Goal: Task Accomplishment & Management: Complete application form

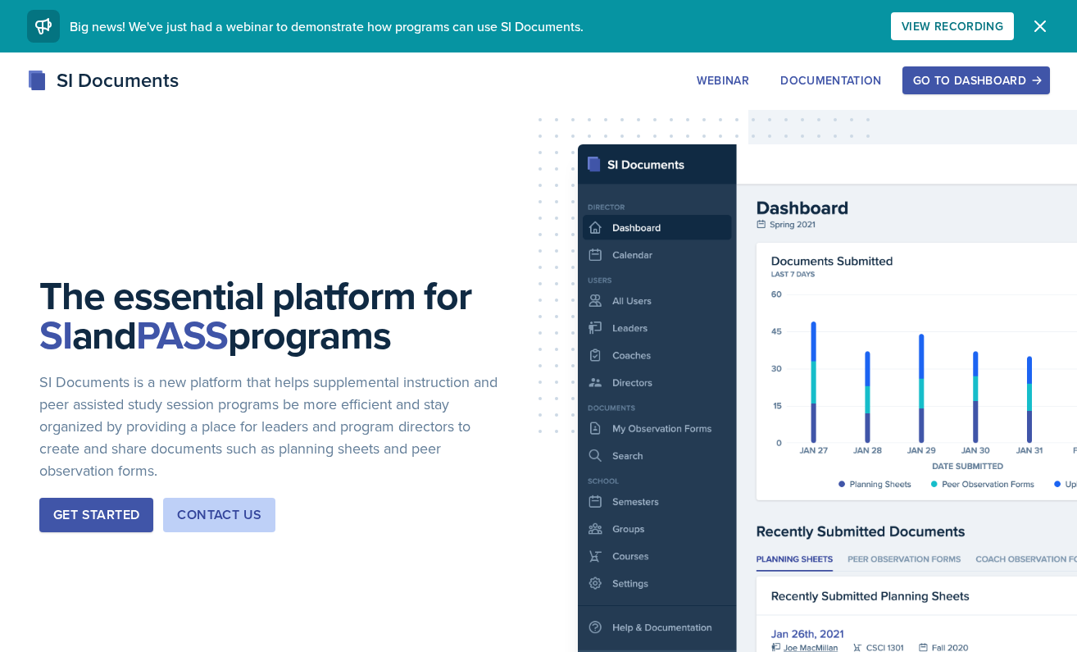
click at [934, 74] on div "Go to Dashboard" at bounding box center [976, 80] width 126 height 13
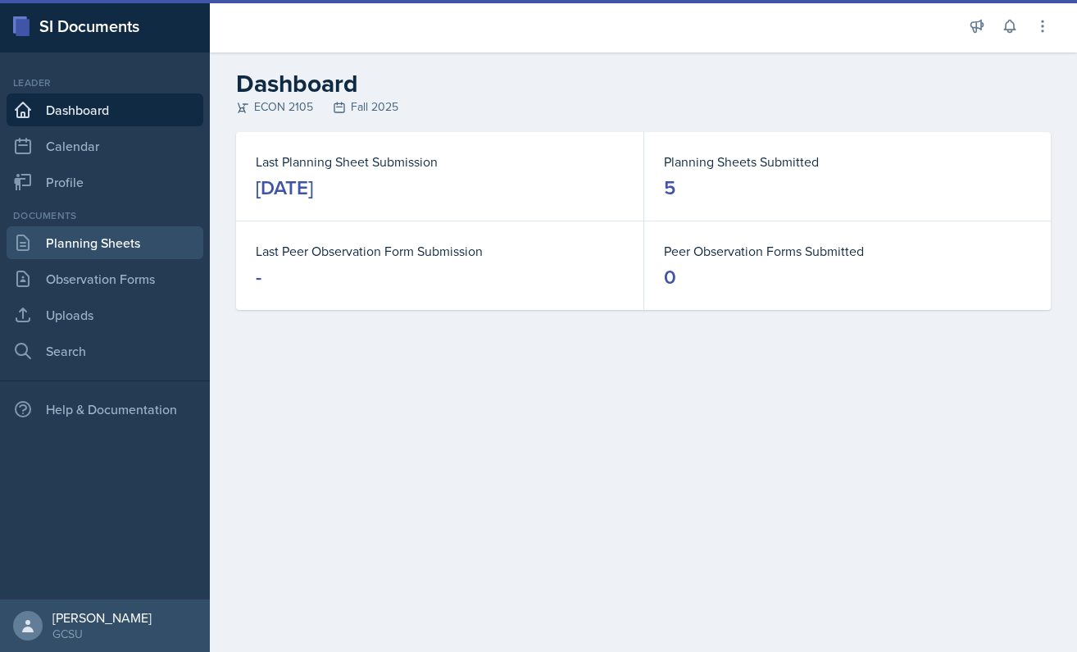
click at [104, 257] on link "Planning Sheets" at bounding box center [105, 242] width 197 height 33
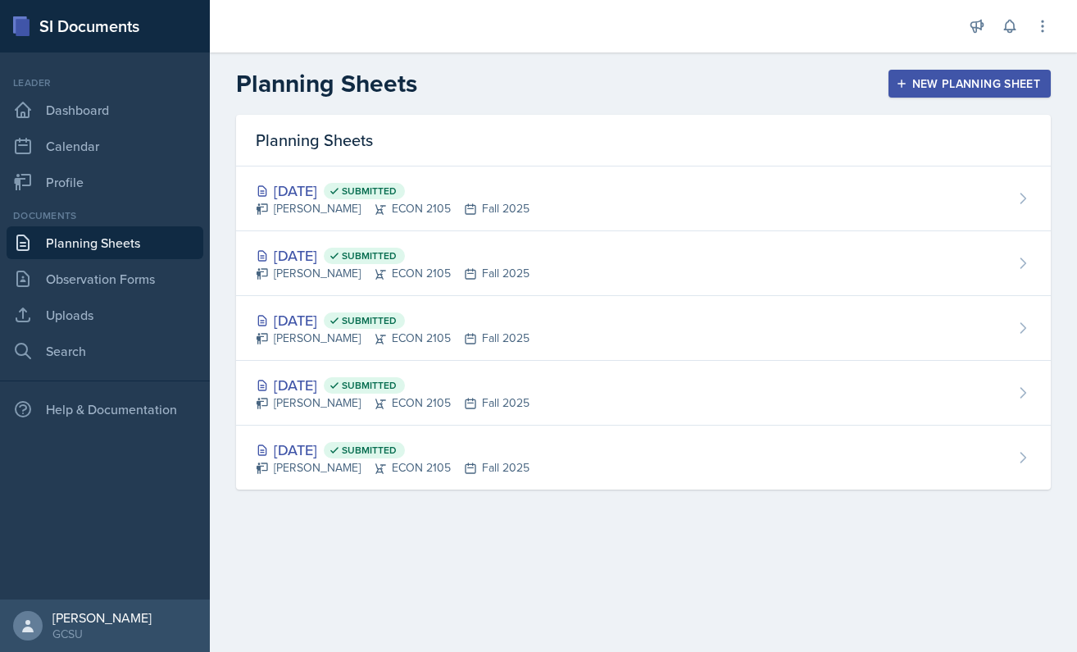
click at [898, 93] on button "New Planning Sheet" at bounding box center [970, 84] width 162 height 28
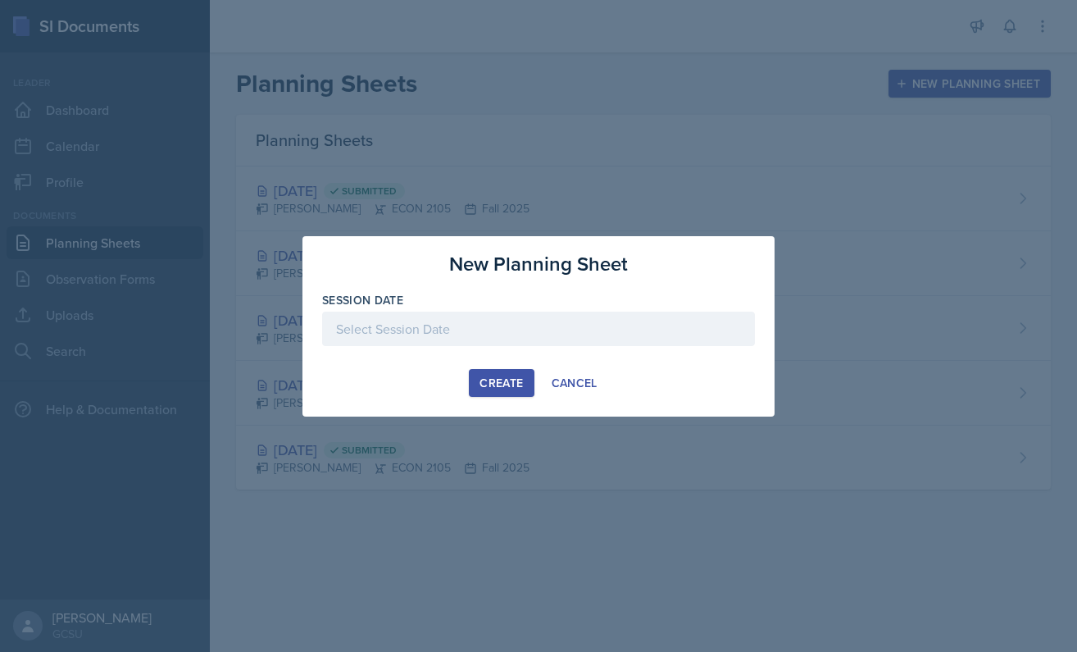
click at [411, 325] on div at bounding box center [538, 329] width 433 height 34
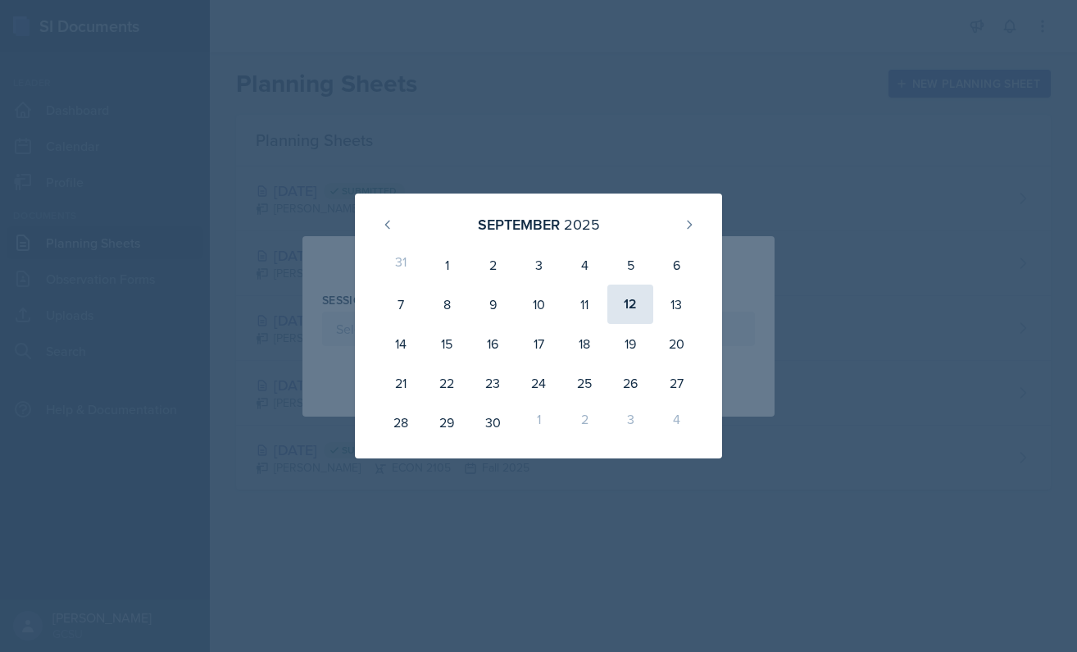
click at [628, 305] on div "12" at bounding box center [630, 303] width 46 height 39
type input "[DATE]"
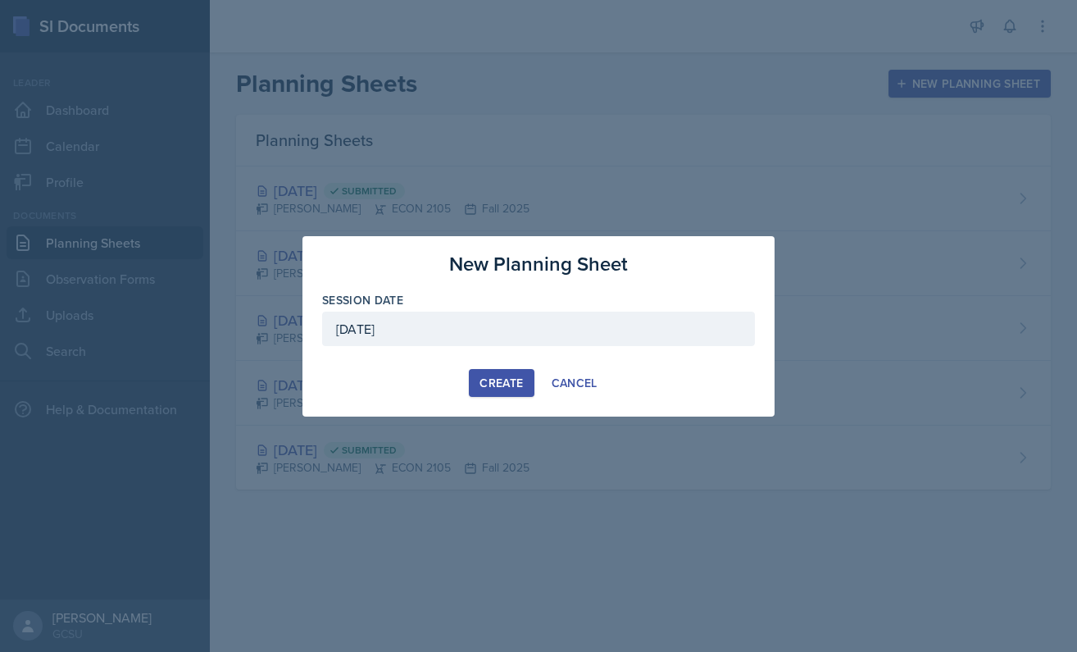
click at [484, 409] on div "New Planning Sheet Session Date [DATE] [DATE] 31 1 2 3 4 5 6 7 8 9 10 11 12 13 …" at bounding box center [539, 326] width 472 height 180
click at [496, 376] on div "Create" at bounding box center [501, 382] width 43 height 13
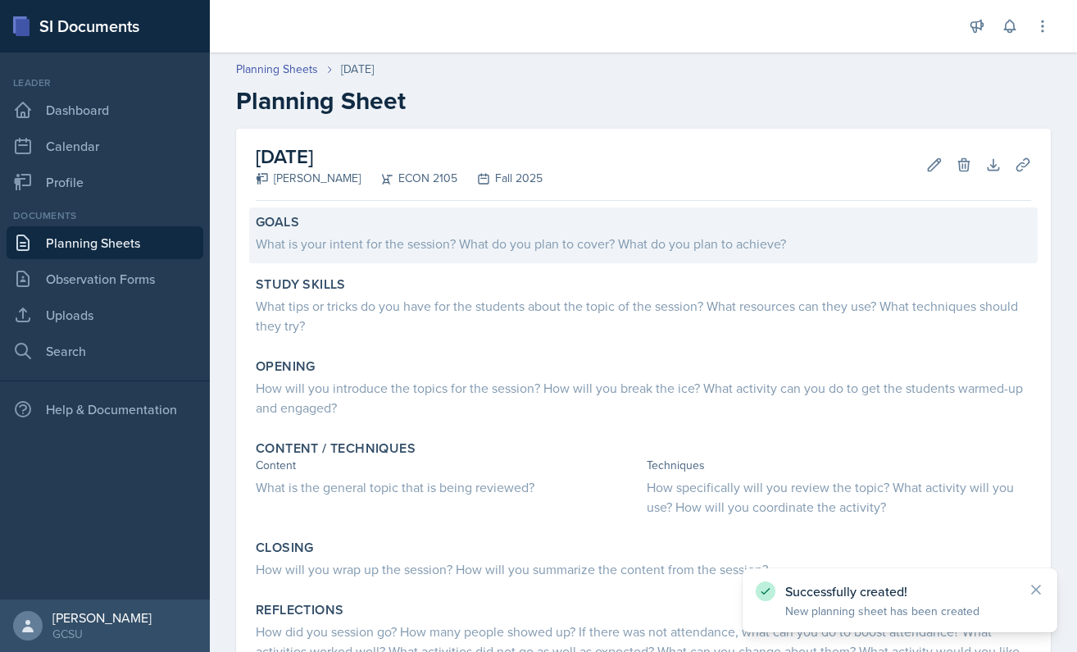
click at [407, 252] on div "What is your intent for the session? What do you plan to cover? What do you pla…" at bounding box center [644, 244] width 776 height 20
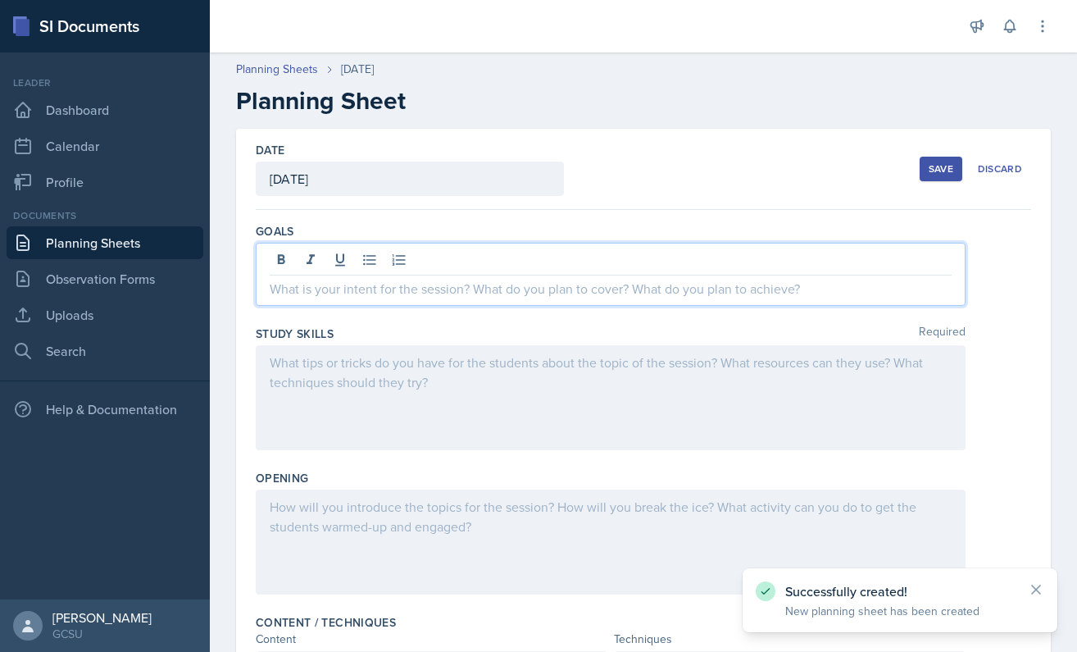
click at [431, 256] on div at bounding box center [611, 274] width 710 height 63
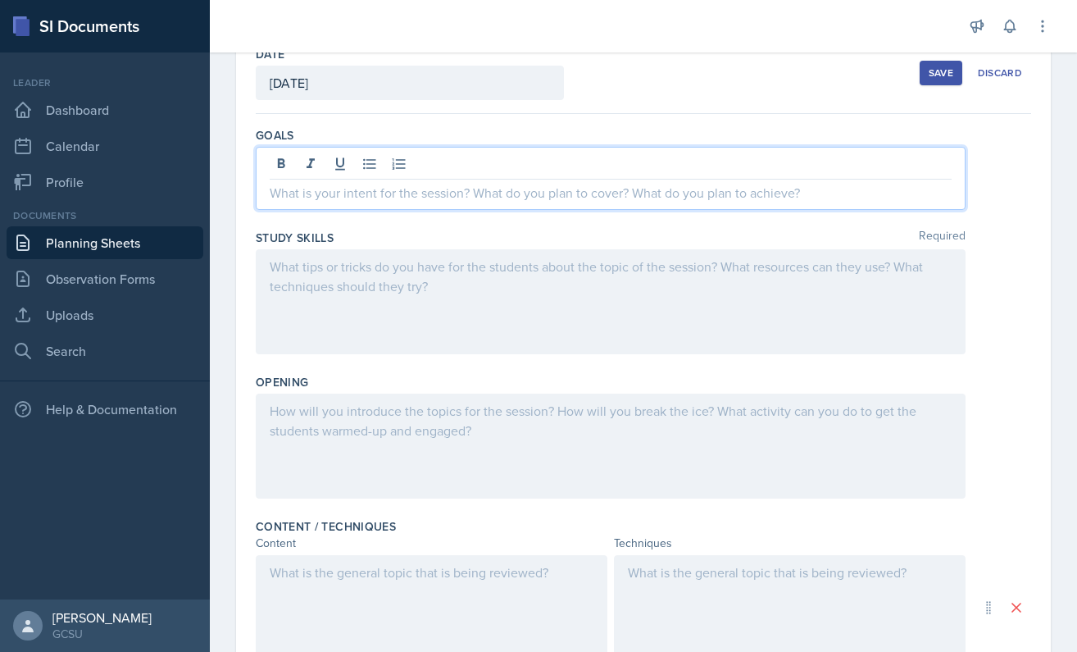
scroll to position [97, 0]
click at [996, 303] on div at bounding box center [644, 300] width 776 height 105
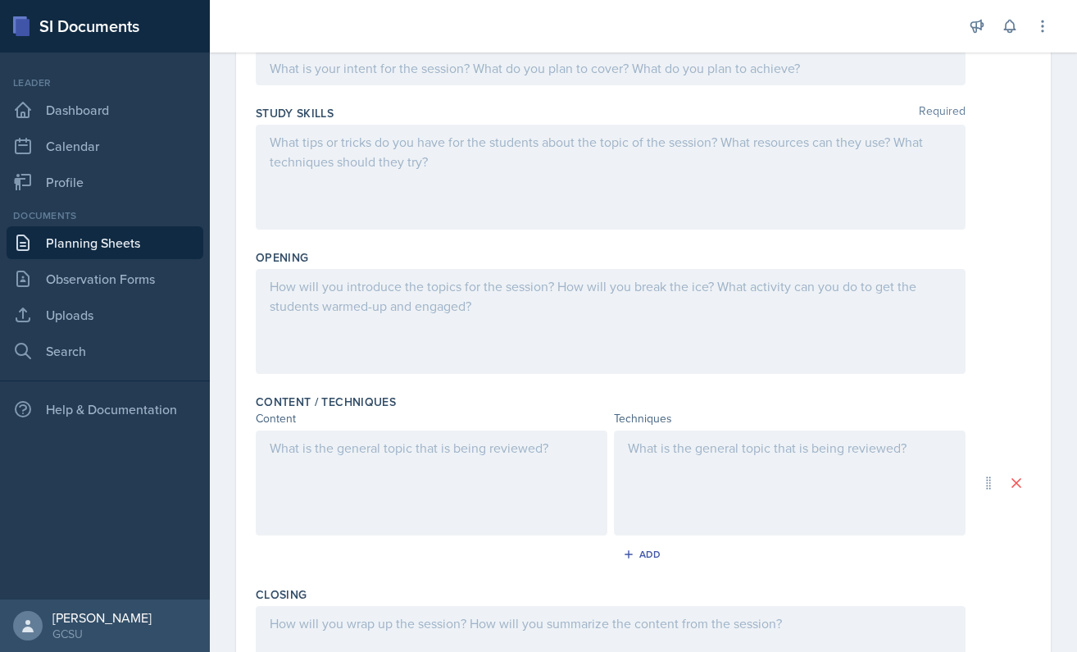
scroll to position [195, 0]
click at [596, 324] on div at bounding box center [611, 318] width 710 height 105
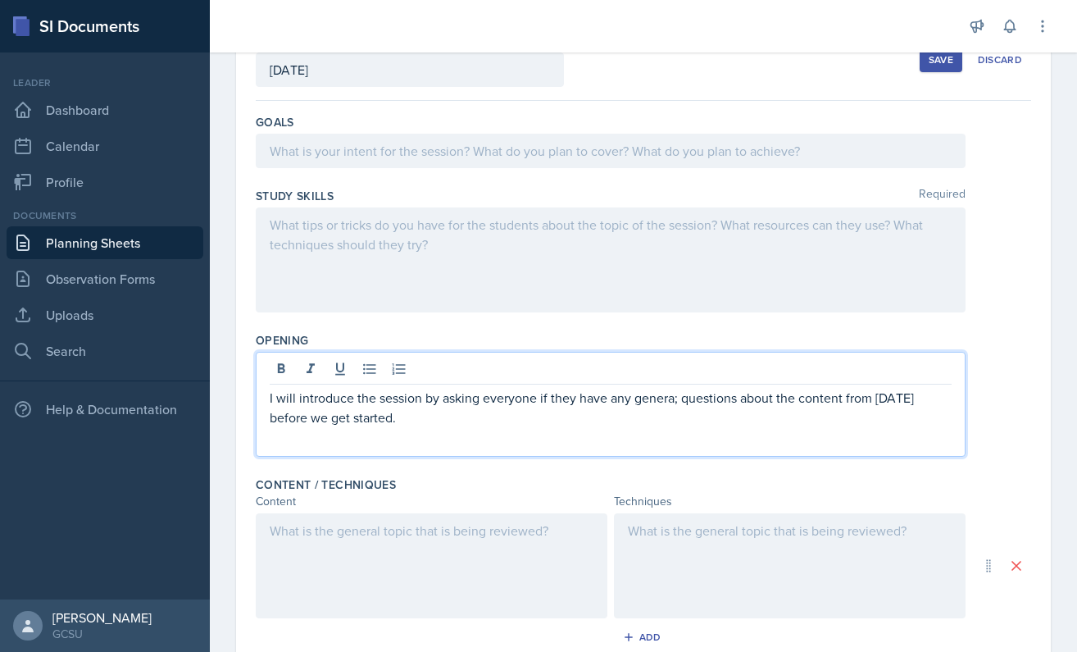
scroll to position [100, 0]
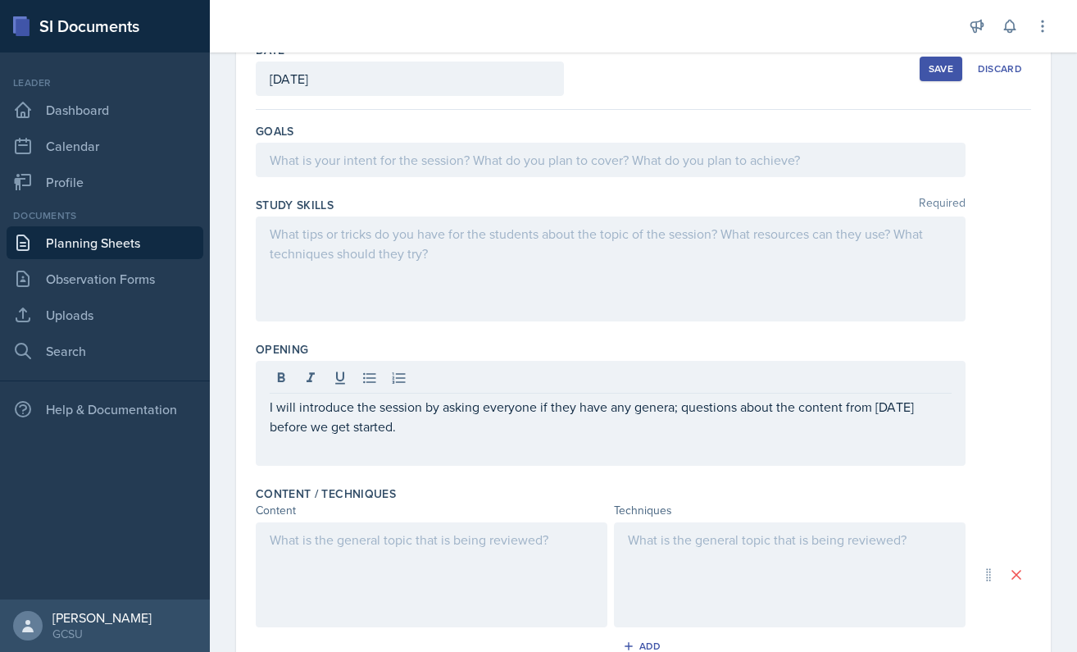
click at [386, 170] on div at bounding box center [611, 160] width 710 height 34
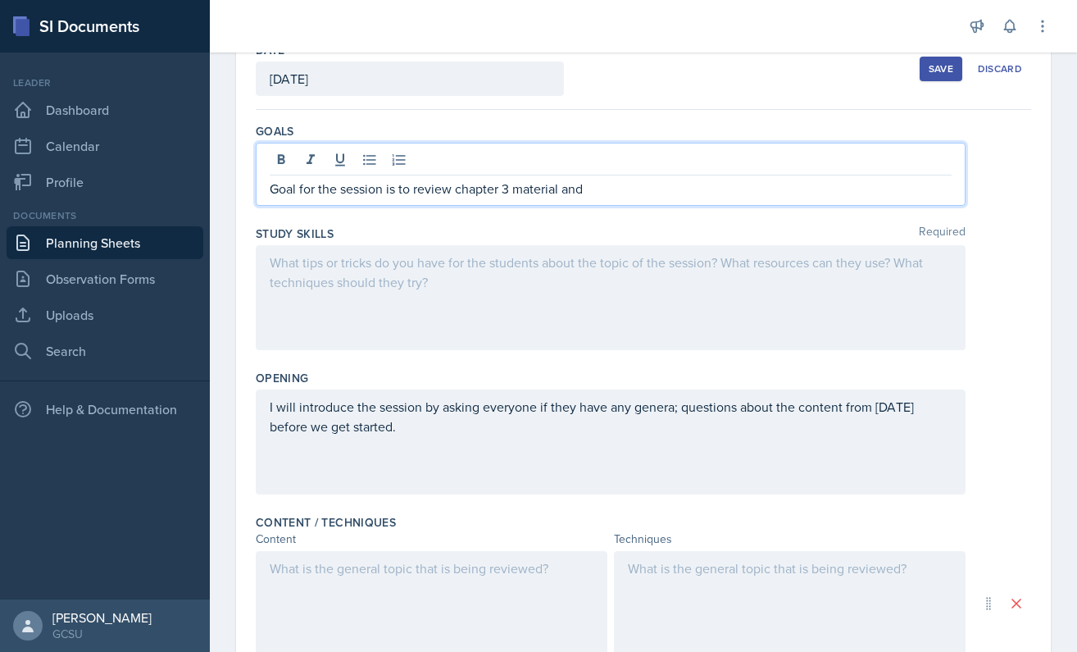
click at [564, 191] on p "Goal for the session is to review chapter 3 material and" at bounding box center [611, 189] width 682 height 20
click at [602, 191] on p "Goal for the session is to review chapter 3 material and" at bounding box center [611, 189] width 682 height 20
click at [506, 308] on div at bounding box center [611, 297] width 710 height 105
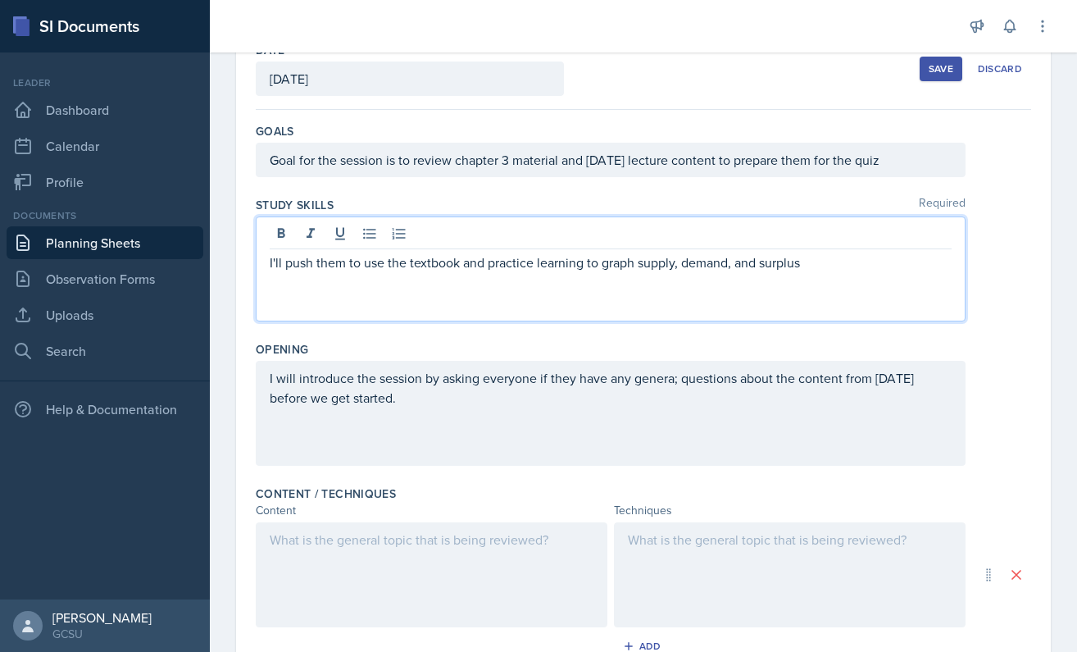
scroll to position [179, 0]
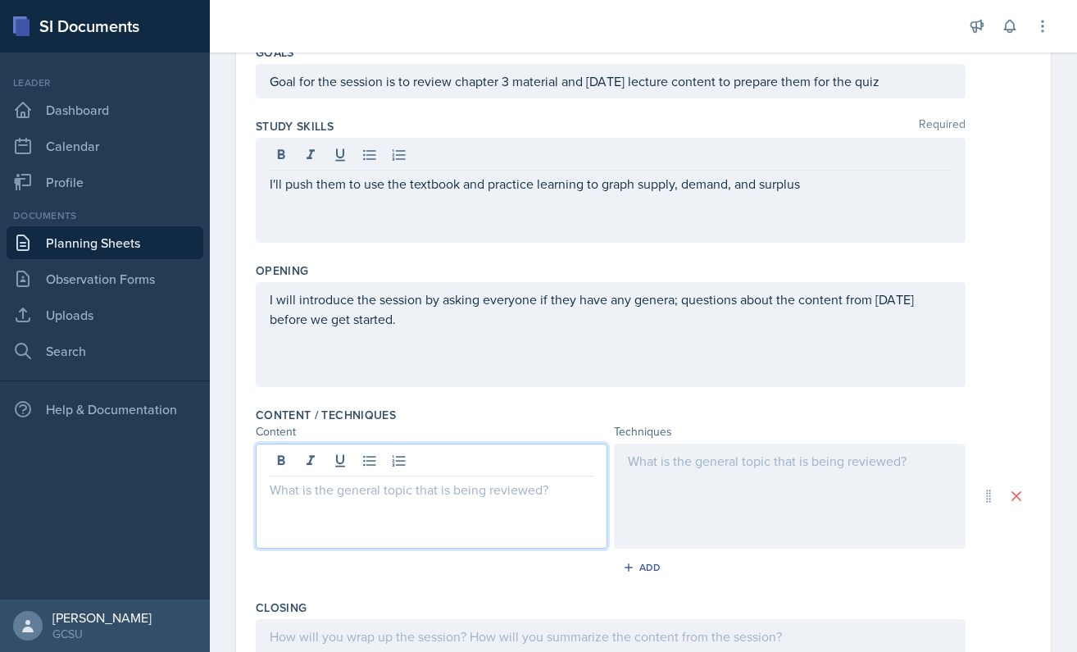
click at [416, 453] on div at bounding box center [432, 496] width 352 height 105
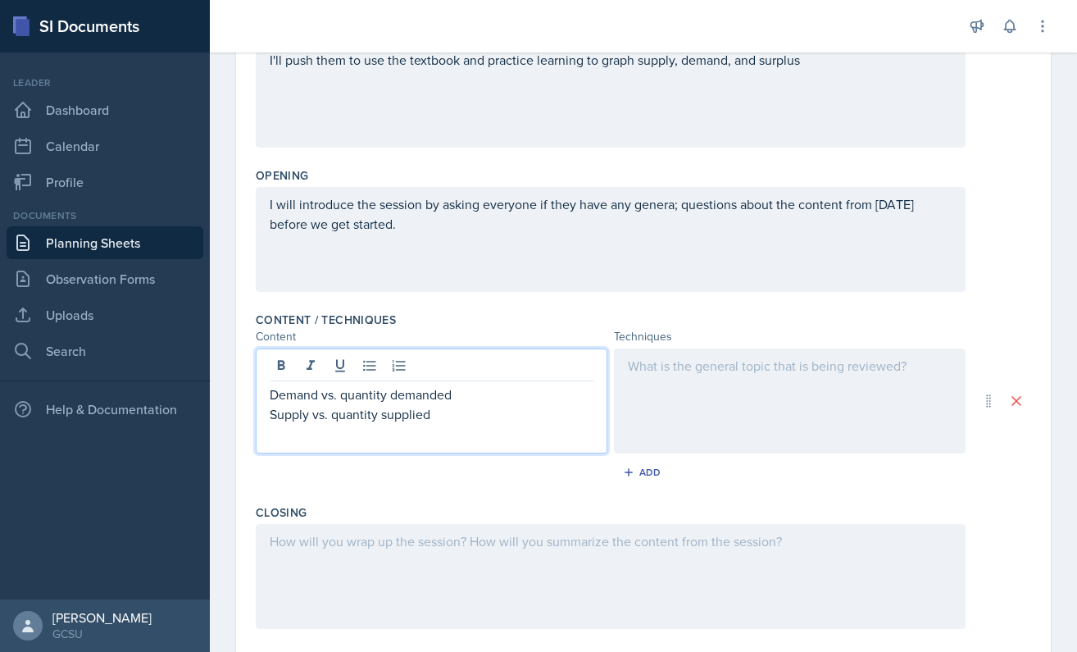
scroll to position [275, 0]
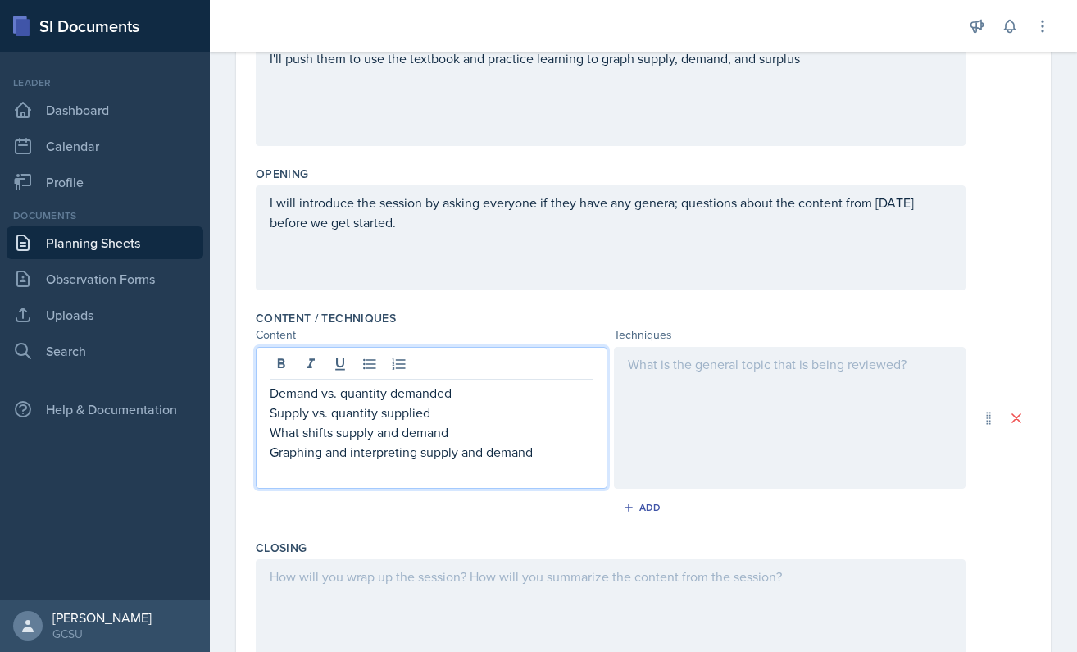
click at [555, 448] on p "Graphing and interpreting supply and demand" at bounding box center [432, 452] width 324 height 20
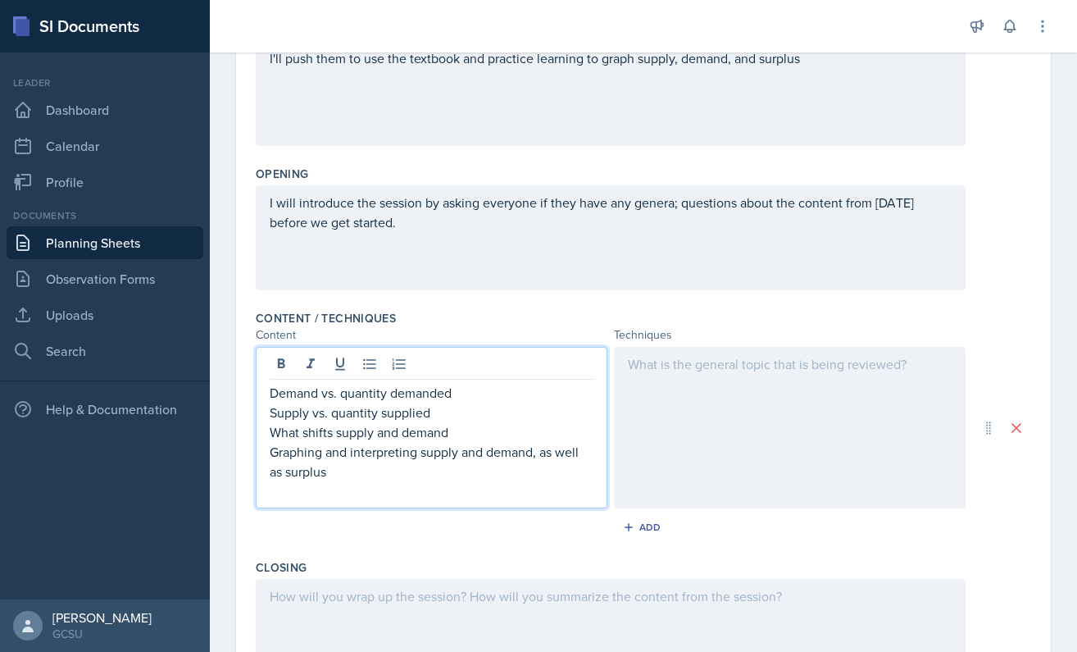
click at [765, 357] on div at bounding box center [790, 427] width 352 height 161
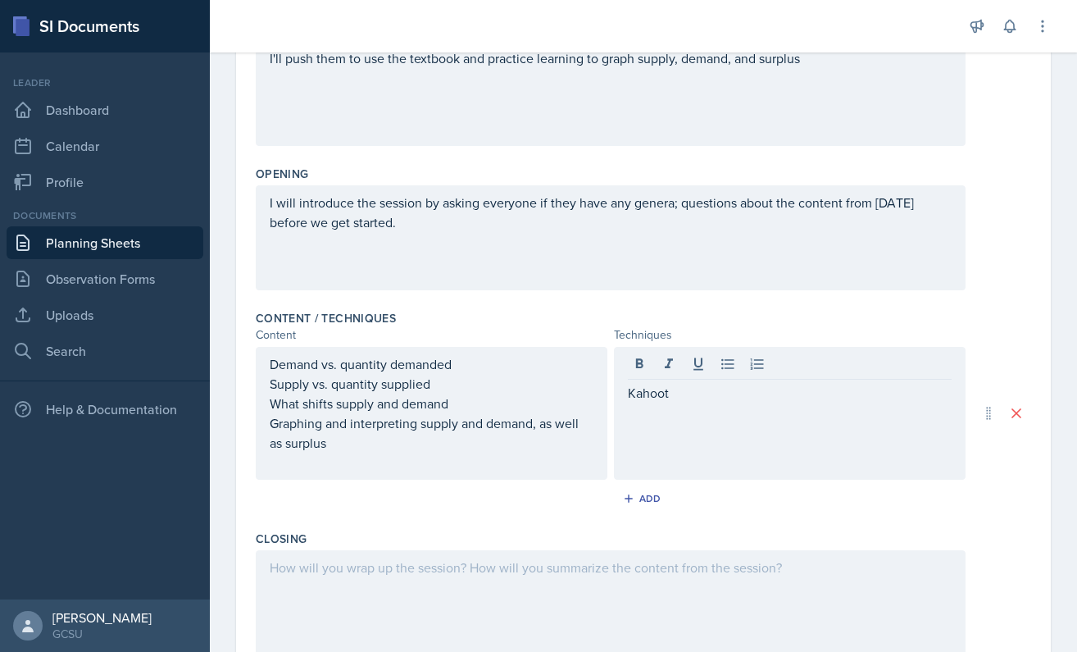
click at [996, 276] on div "I will introduce the session by asking everyone if they have any genera; questi…" at bounding box center [644, 237] width 776 height 105
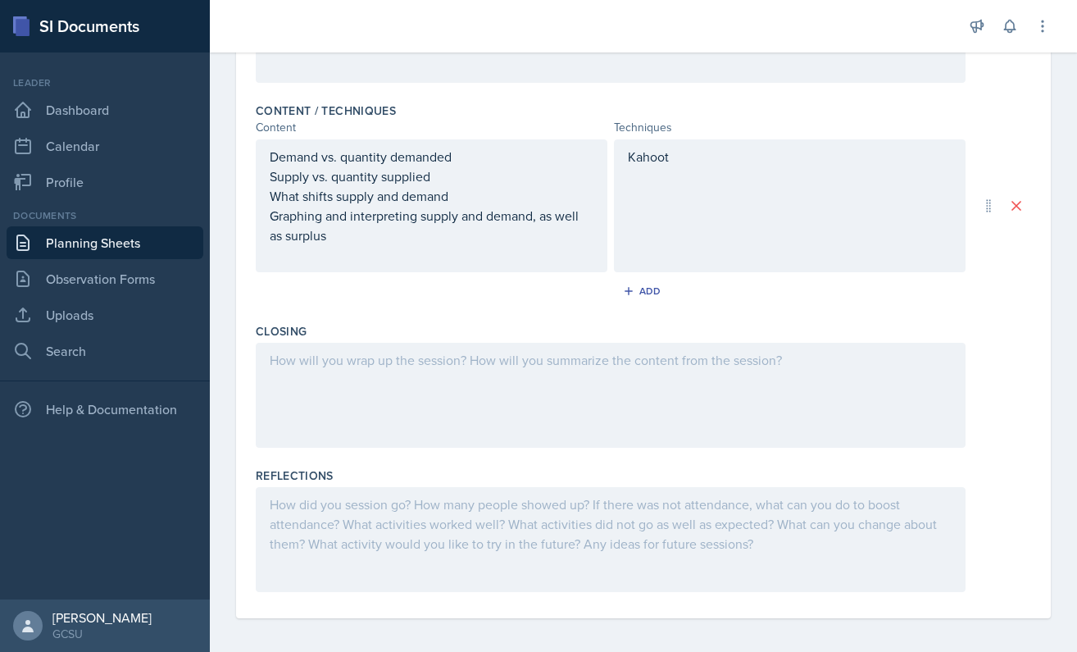
scroll to position [484, 0]
click at [527, 402] on div at bounding box center [611, 394] width 710 height 105
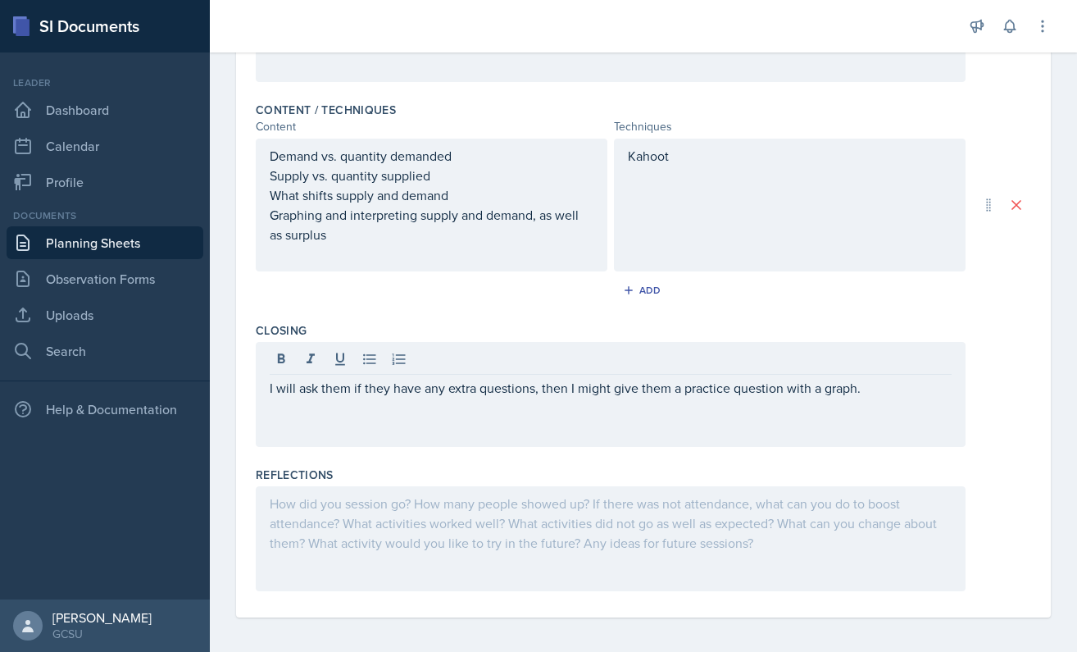
click at [999, 313] on div "Content / Techniques Content Techniques Demand vs. quantity demanded Supply vs.…" at bounding box center [644, 205] width 776 height 221
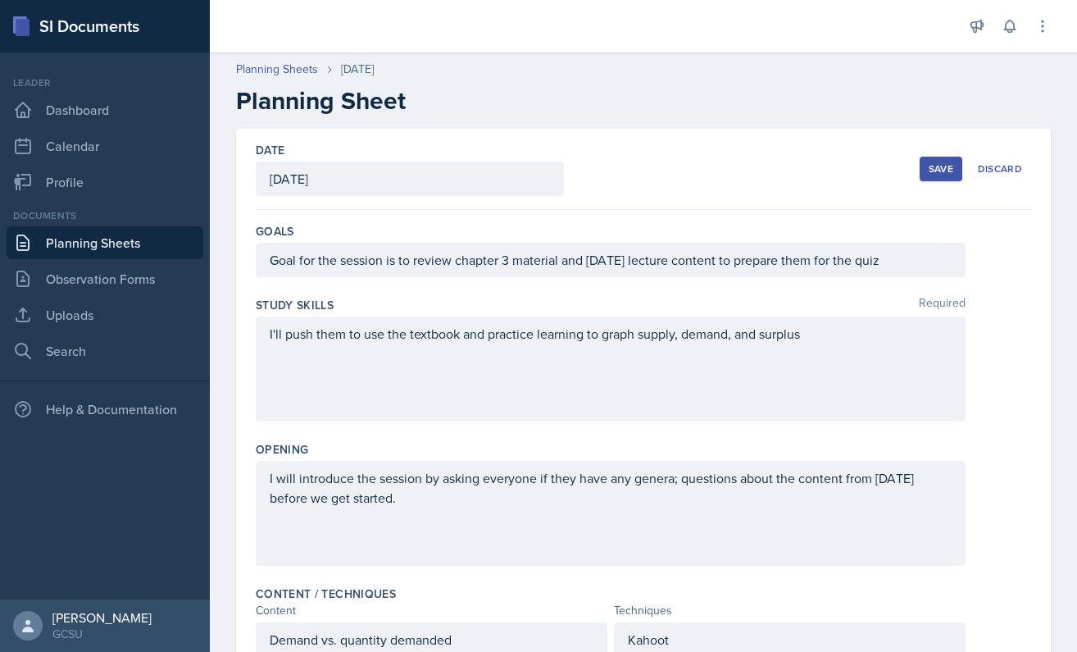
scroll to position [0, 0]
click at [931, 171] on div "Save" at bounding box center [941, 168] width 25 height 13
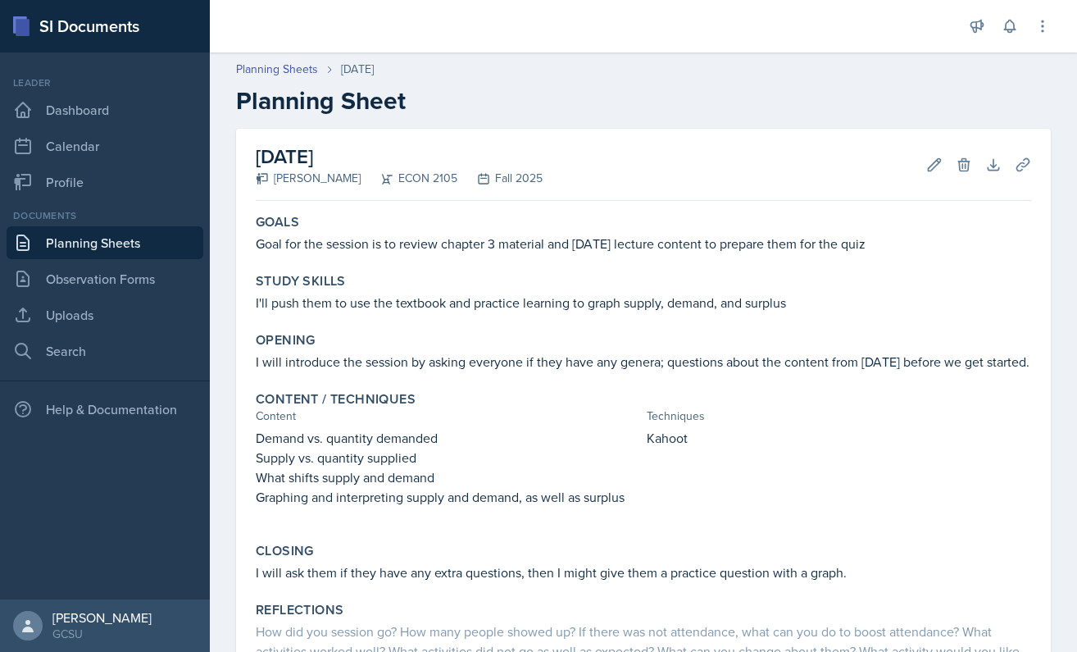
drag, startPoint x: 931, startPoint y: 171, endPoint x: 931, endPoint y: 184, distance: 13.1
click at [931, 184] on div "[DATE] [PERSON_NAME] ECON 2105 Fall 2025 Edit Delete Download Uploads Autosaving" at bounding box center [644, 165] width 776 height 72
click at [933, 166] on icon at bounding box center [934, 165] width 16 height 16
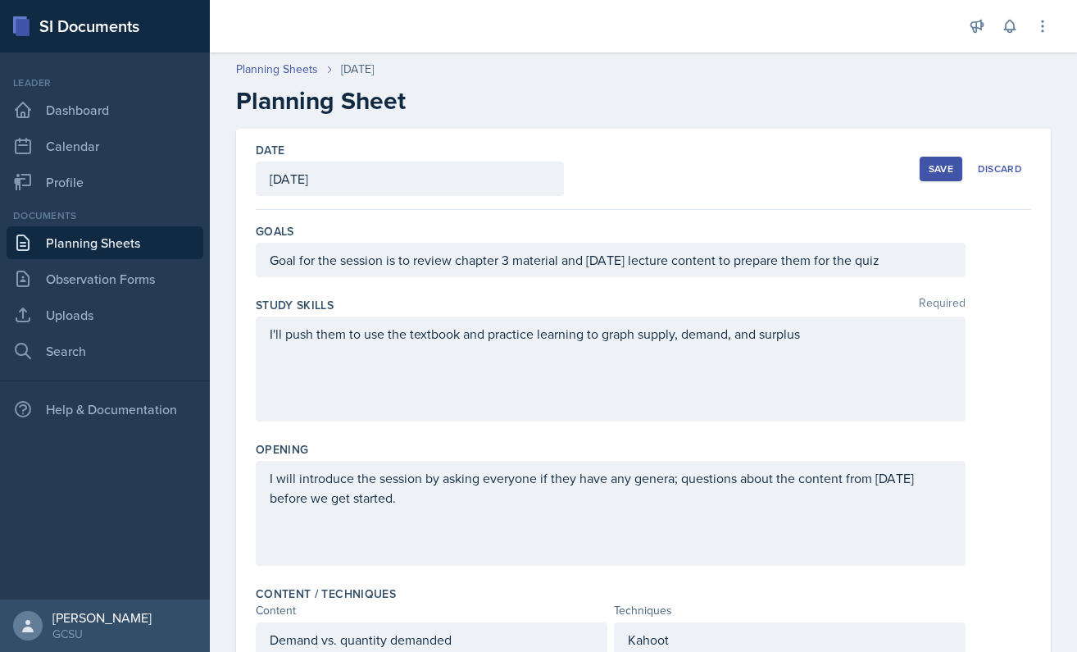
click at [797, 375] on div "I'll push them to use the textbook and practice learning to graph supply, deman…" at bounding box center [611, 368] width 710 height 105
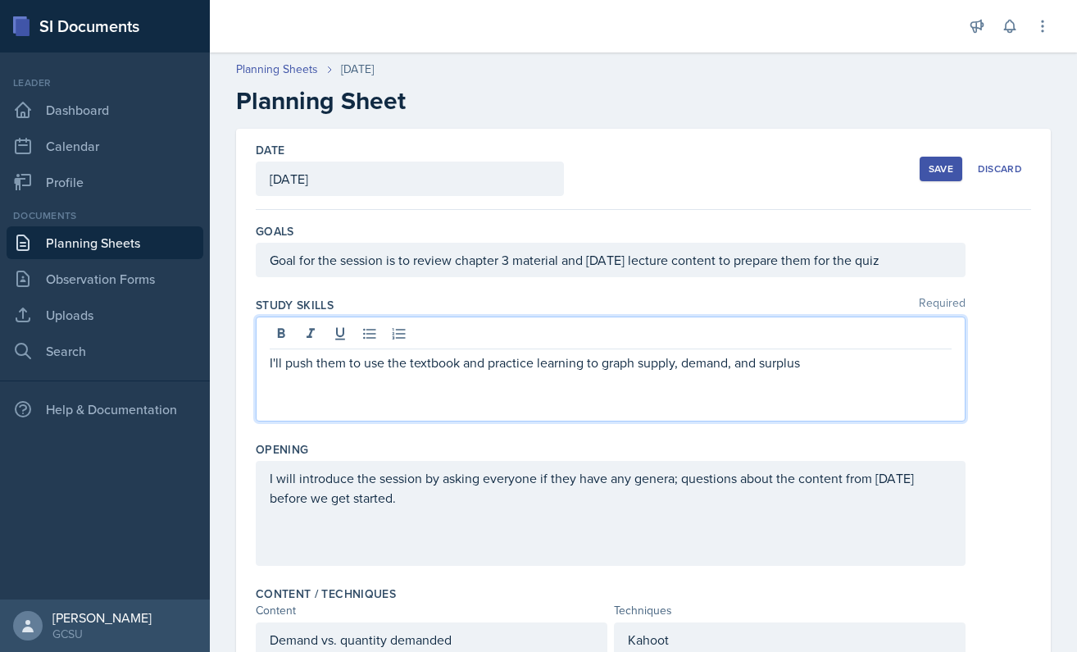
click at [601, 382] on div "I'll push them to use the textbook and practice learning to graph supply, deman…" at bounding box center [611, 368] width 710 height 105
click at [439, 357] on p "I'll push them to use the textbook and practice learning to graph supply, deman…" at bounding box center [611, 363] width 682 height 20
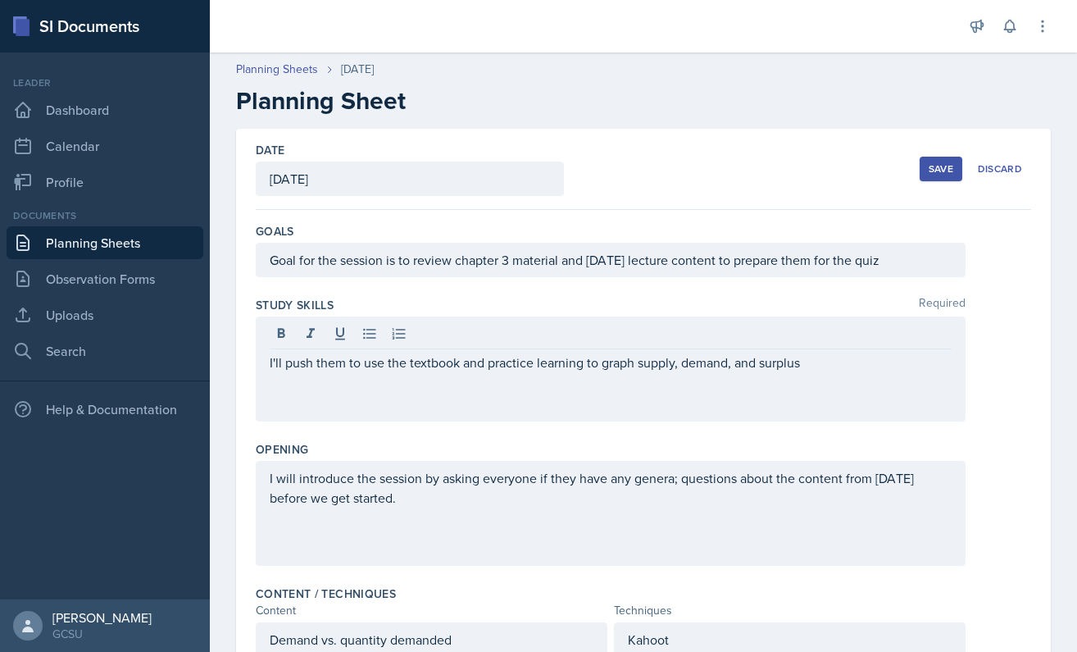
click at [849, 380] on div "I'll push them to use the textbook and practice learning to graph supply, deman…" at bounding box center [611, 368] width 710 height 105
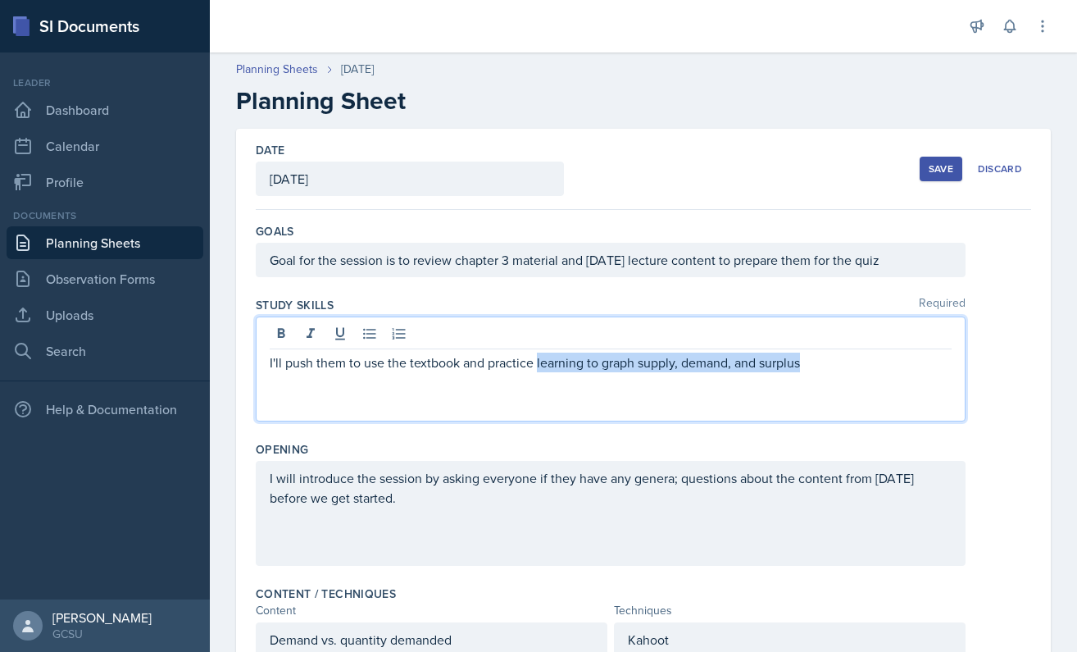
drag, startPoint x: 537, startPoint y: 366, endPoint x: 918, endPoint y: 366, distance: 381.2
click at [918, 366] on p "I'll push them to use the textbook and practice learning to graph supply, deman…" at bounding box center [611, 363] width 682 height 20
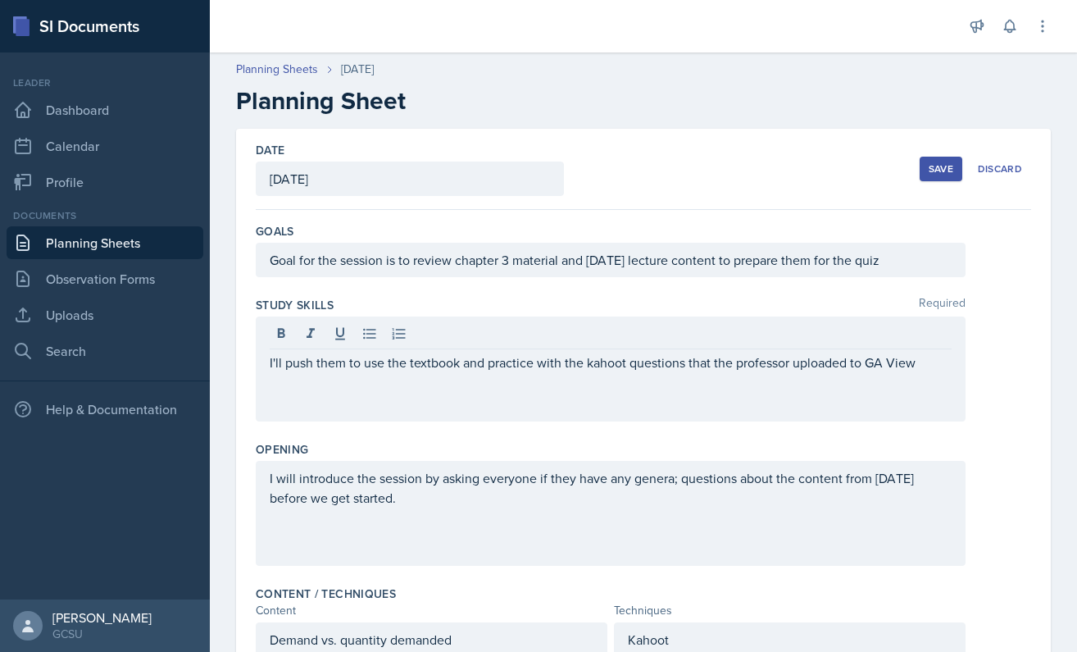
click at [944, 177] on button "Save" at bounding box center [941, 169] width 43 height 25
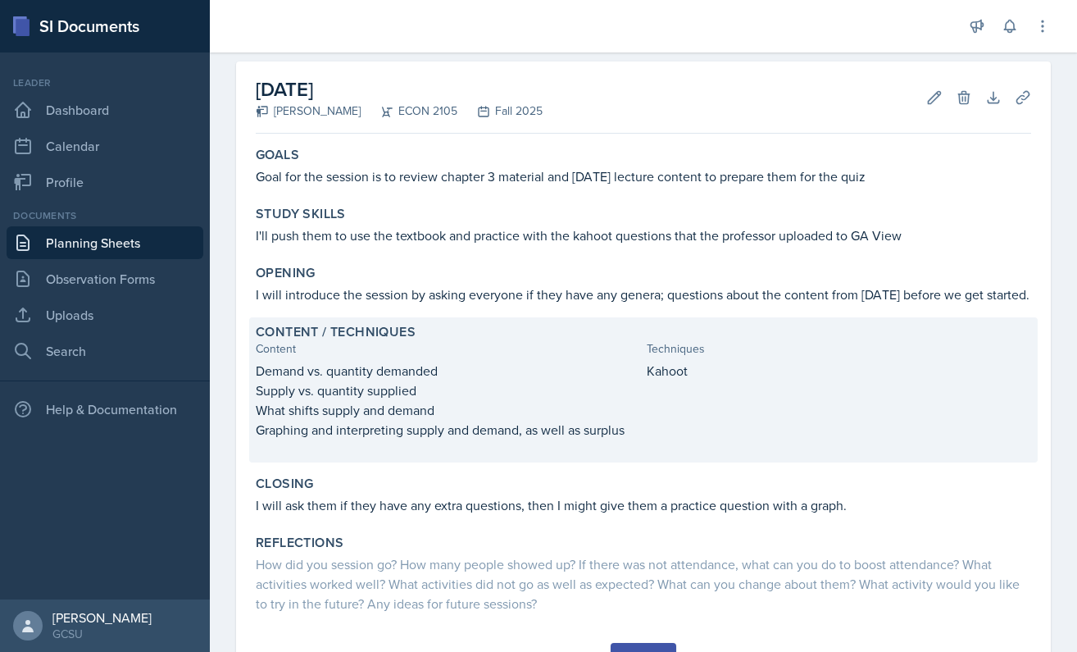
scroll to position [68, 0]
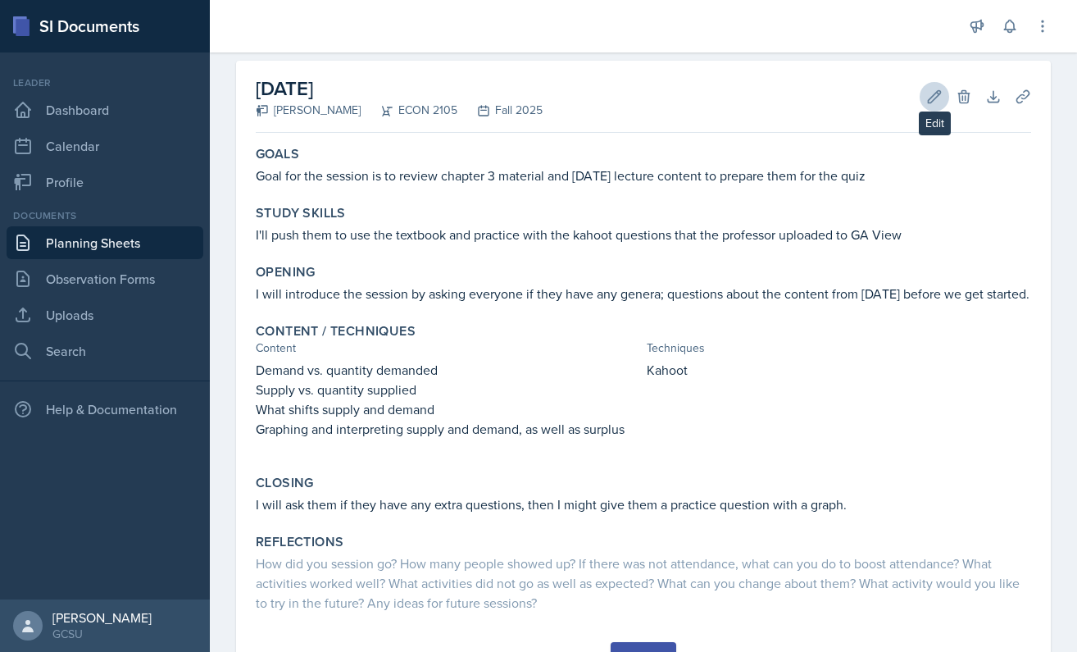
click at [935, 101] on icon at bounding box center [934, 97] width 16 height 16
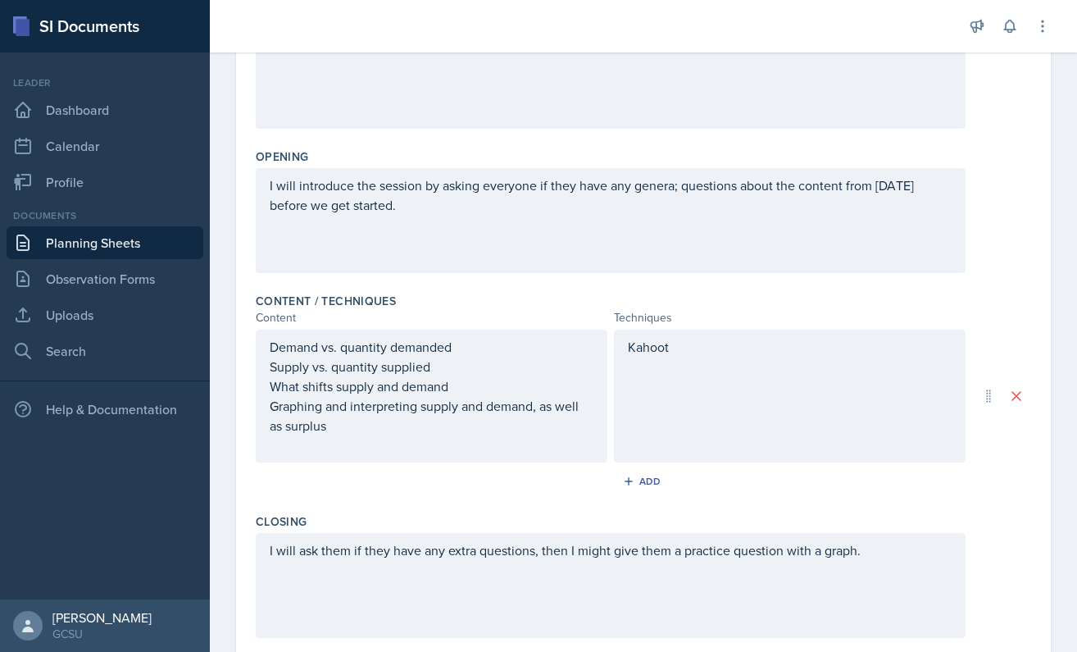
scroll to position [296, 0]
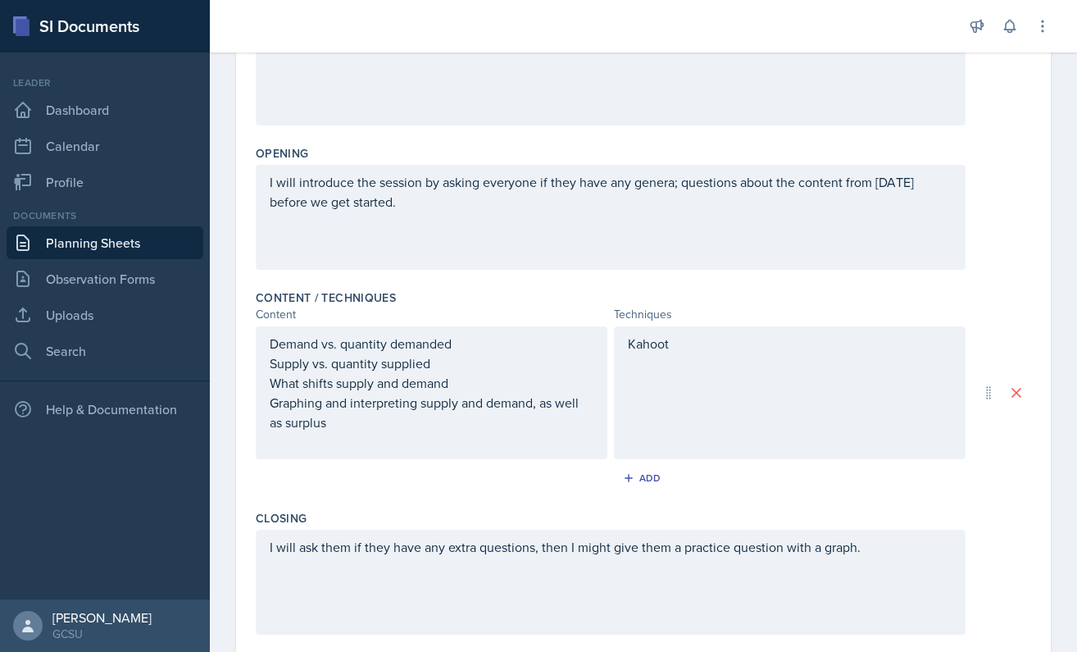
click at [680, 396] on div "Kahoot" at bounding box center [790, 392] width 352 height 133
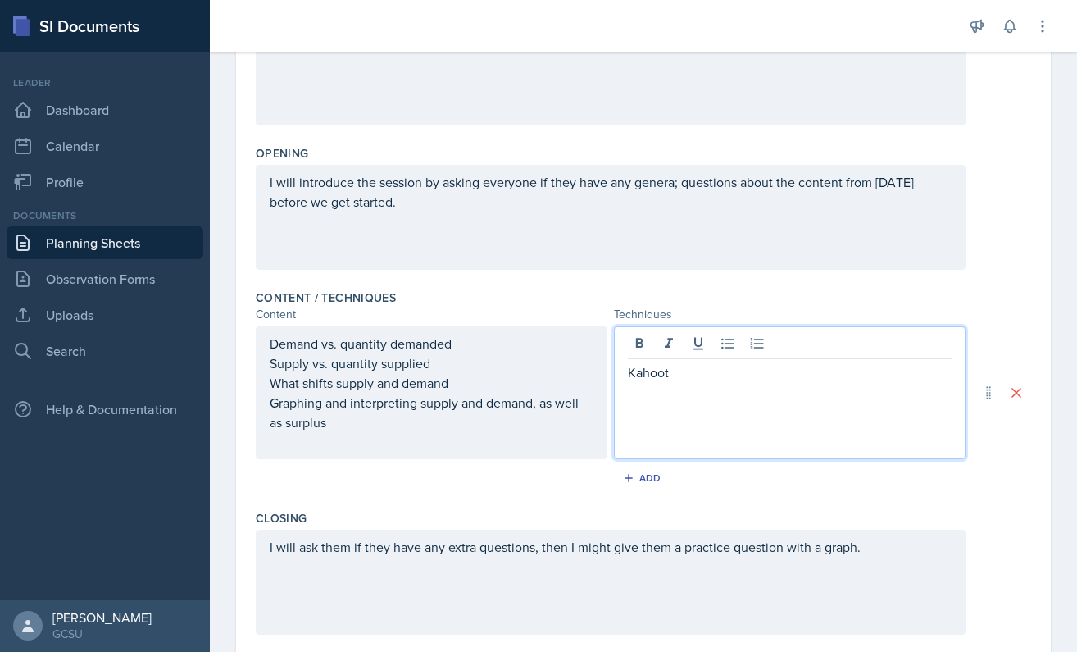
click at [680, 396] on div "Kahoot" at bounding box center [790, 392] width 352 height 133
click at [680, 375] on p "Kahoot" at bounding box center [790, 372] width 324 height 20
click at [1041, 557] on div "Date [DATE] [DATE] 31 1 2 3 4 5 6 7 8 9 10 11 12 13 14 15 16 17 18 19 20 21 22 …" at bounding box center [643, 319] width 815 height 972
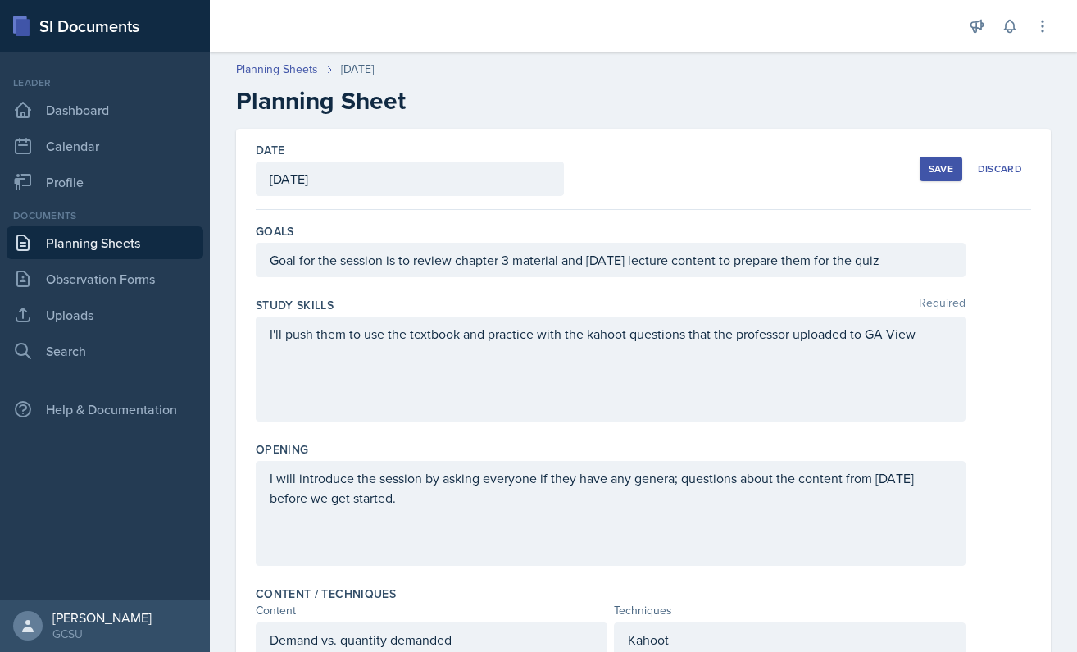
scroll to position [-1, 0]
click at [926, 172] on button "Save" at bounding box center [941, 169] width 43 height 25
